Goal: Complete application form: Complete application form

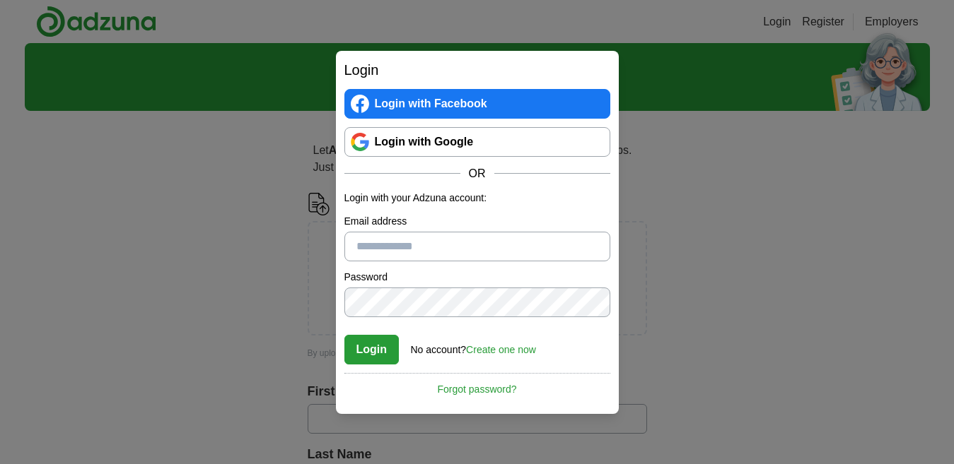
click at [421, 239] on input "Email address" at bounding box center [477, 247] width 266 height 30
type input "**********"
click at [368, 342] on button "Login" at bounding box center [371, 350] width 55 height 30
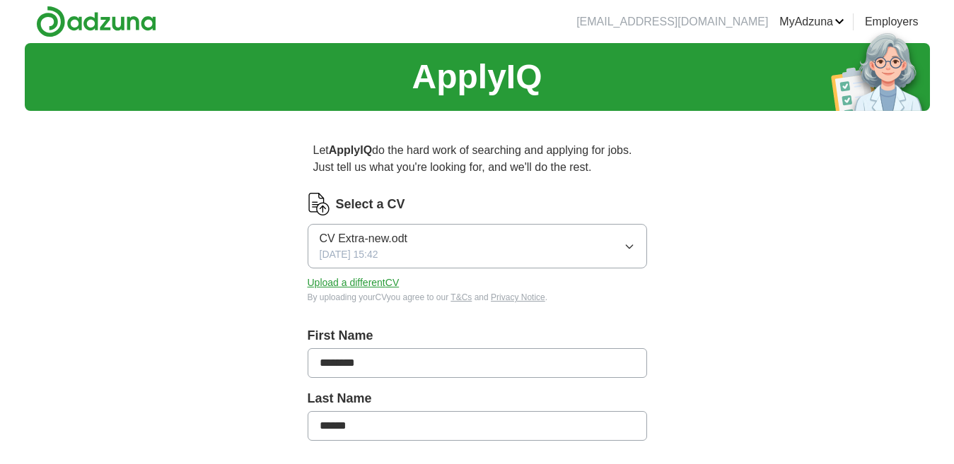
click at [626, 245] on icon "button" at bounding box center [629, 247] width 6 height 4
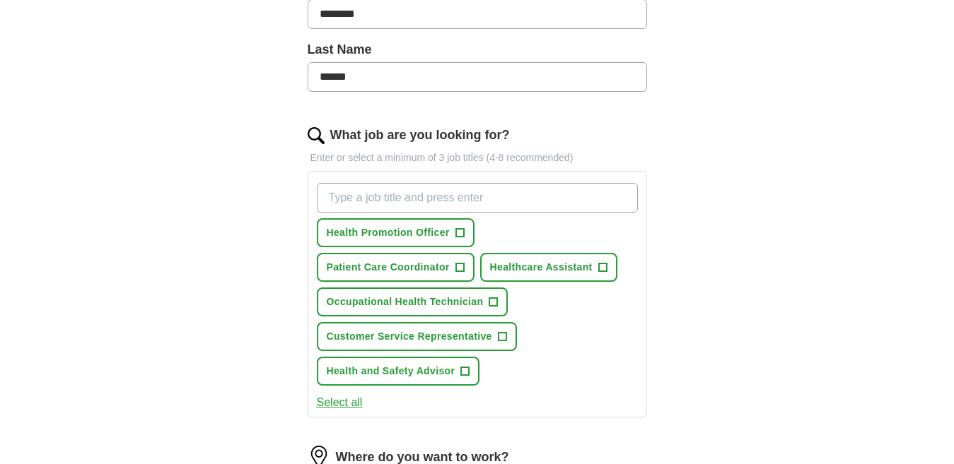
scroll to position [353, 0]
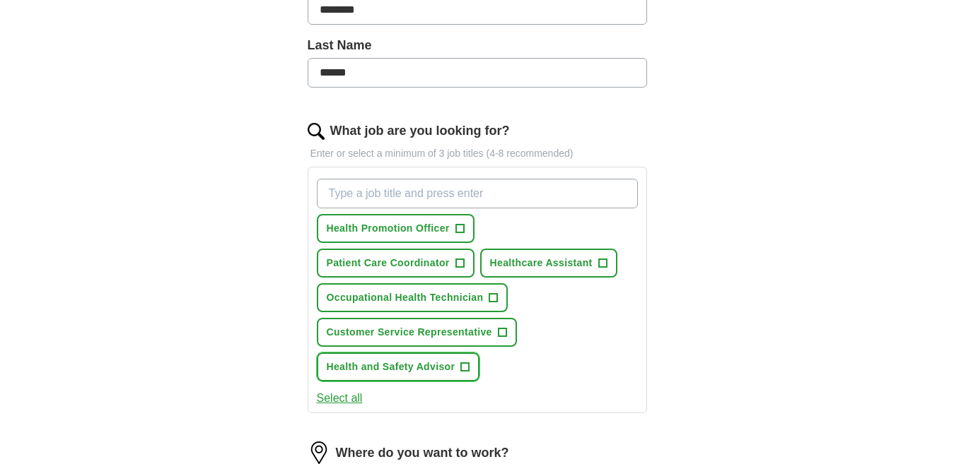
click at [466, 366] on span "+" at bounding box center [465, 367] width 8 height 11
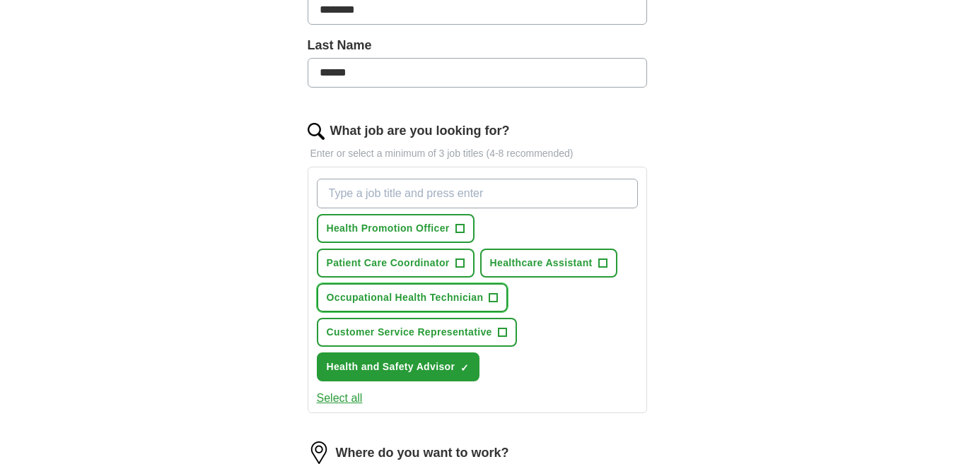
click at [496, 296] on span "+" at bounding box center [493, 298] width 8 height 11
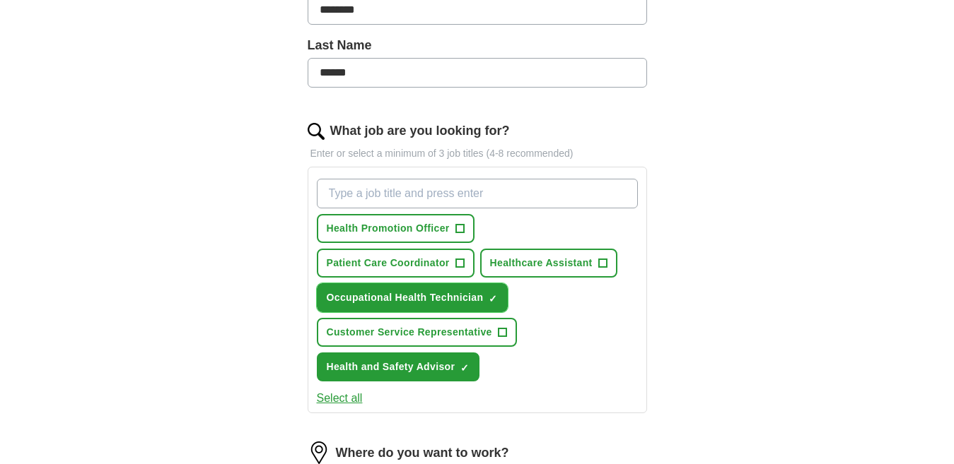
scroll to position [495, 0]
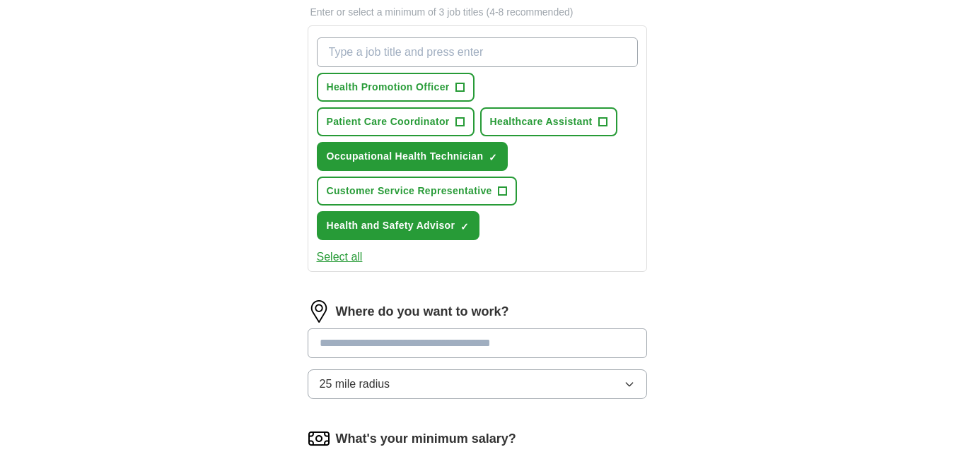
click at [630, 385] on icon "button" at bounding box center [629, 384] width 11 height 11
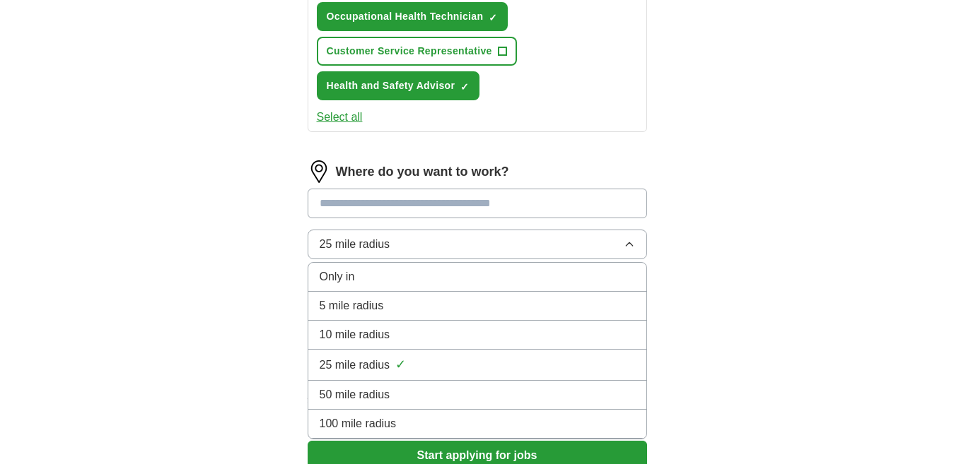
scroll to position [636, 0]
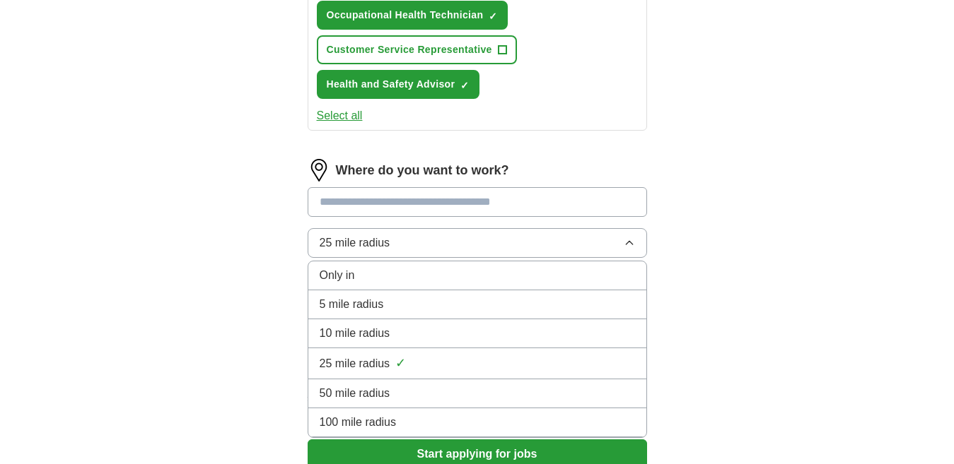
click at [341, 335] on span "10 mile radius" at bounding box center [355, 333] width 71 height 17
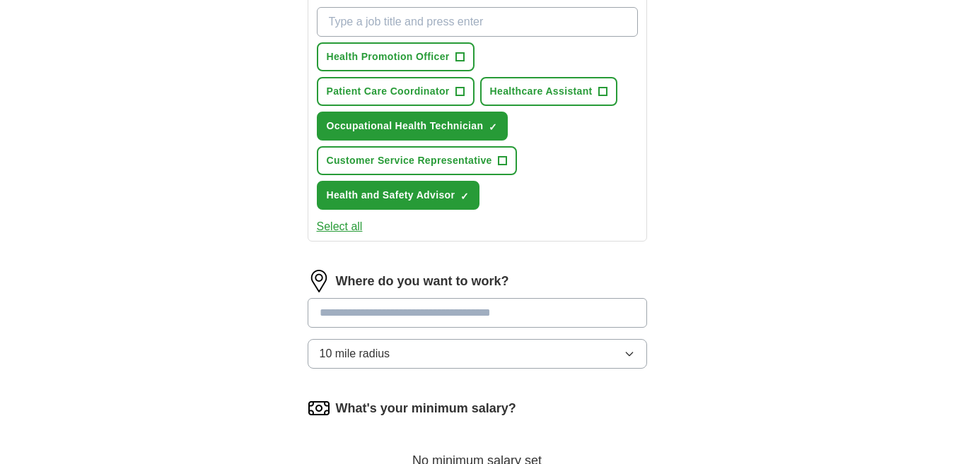
scroll to position [495, 0]
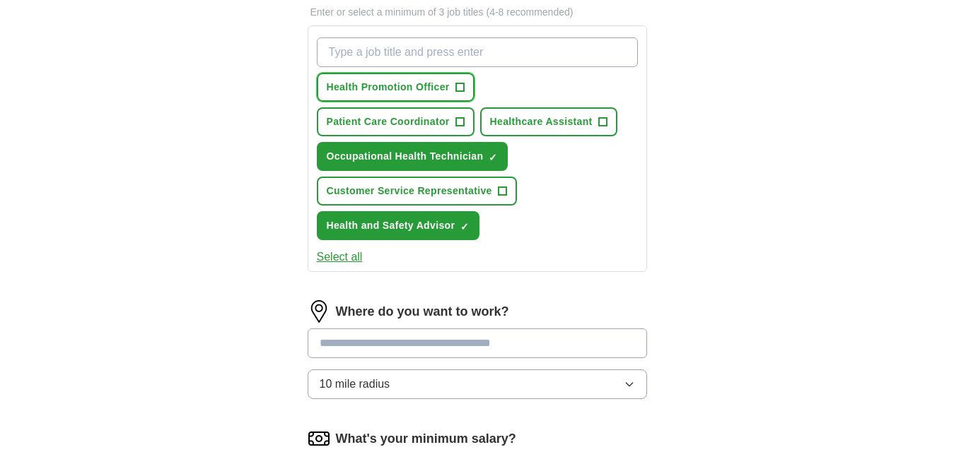
click at [456, 82] on span "+" at bounding box center [459, 87] width 8 height 11
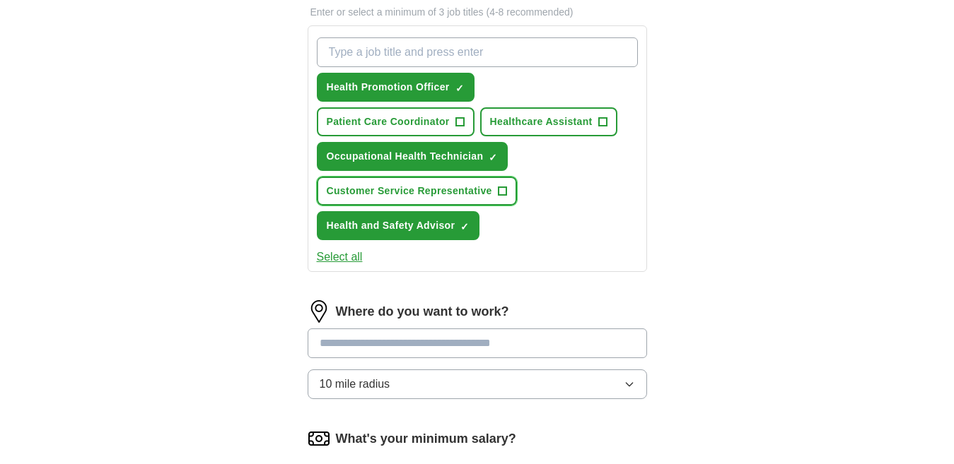
click at [501, 189] on span "+" at bounding box center [502, 191] width 8 height 11
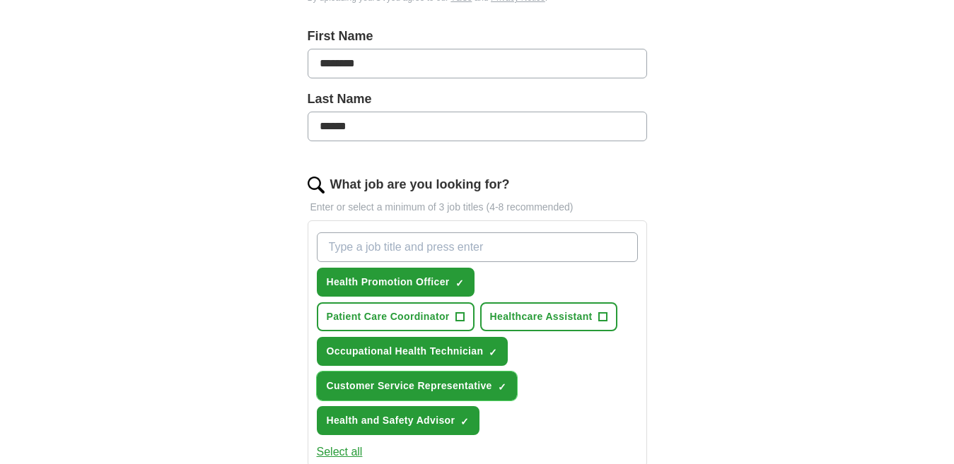
scroll to position [283, 0]
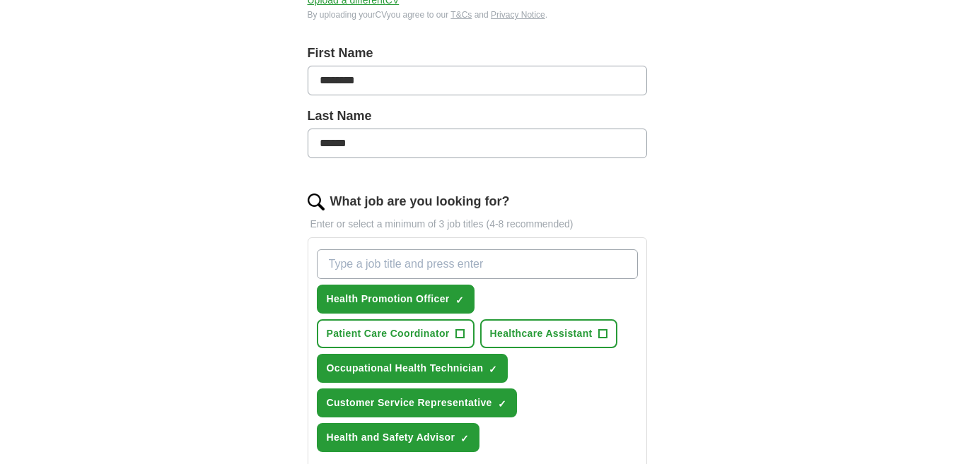
click at [364, 267] on input "What job are you looking for?" at bounding box center [477, 265] width 321 height 30
click at [325, 267] on input "Engineering" at bounding box center [477, 265] width 321 height 30
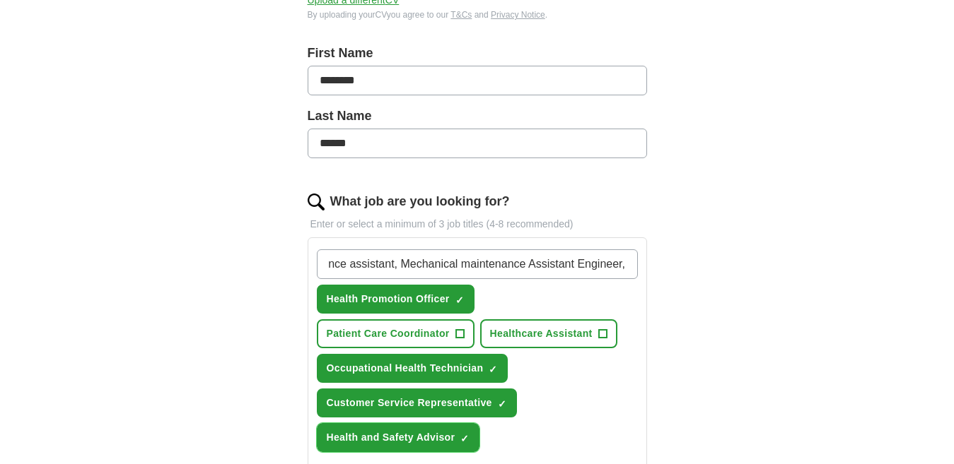
click at [0, 0] on span "×" at bounding box center [0, 0] width 0 height 0
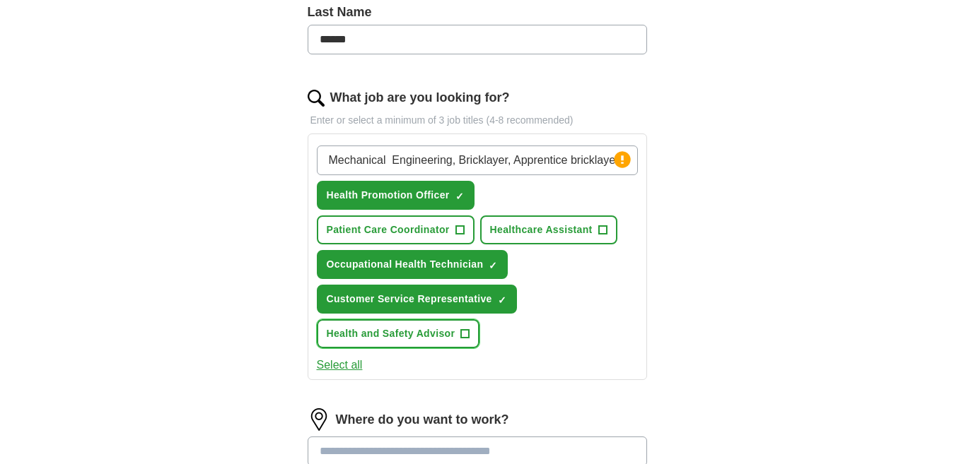
scroll to position [353, 0]
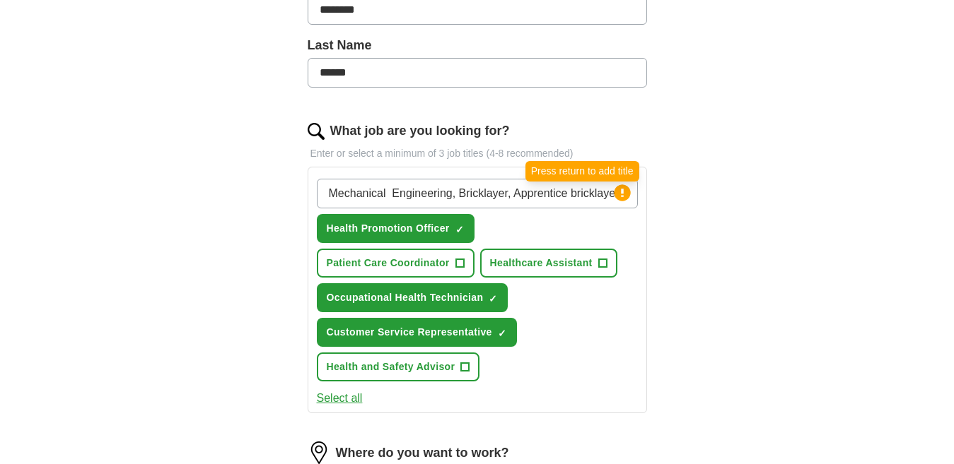
click at [628, 190] on circle at bounding box center [622, 193] width 16 height 16
click at [633, 191] on input "Mechanical Engineering, Bricklayer, Apprentice bricklayer, Maintenance assistan…" at bounding box center [477, 194] width 321 height 30
type input "Mechanical Engineering, Bricklayer, Apprentice bricklayer, aintenance assistant…"
